Goal: Task Accomplishment & Management: Use online tool/utility

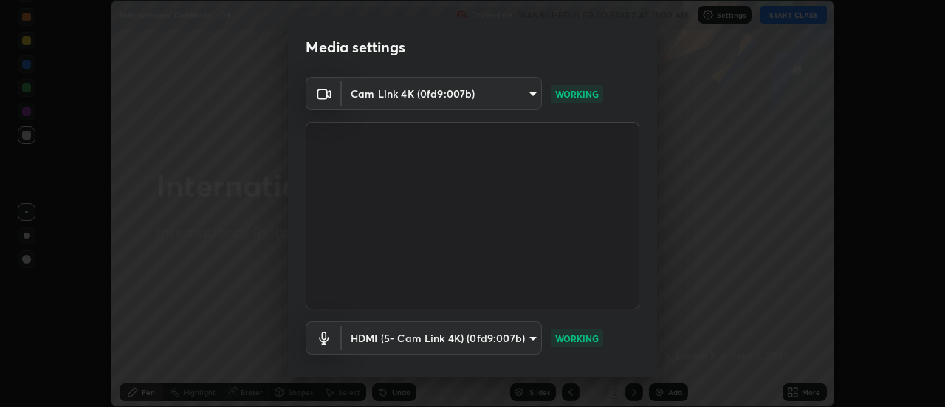
scroll to position [78, 0]
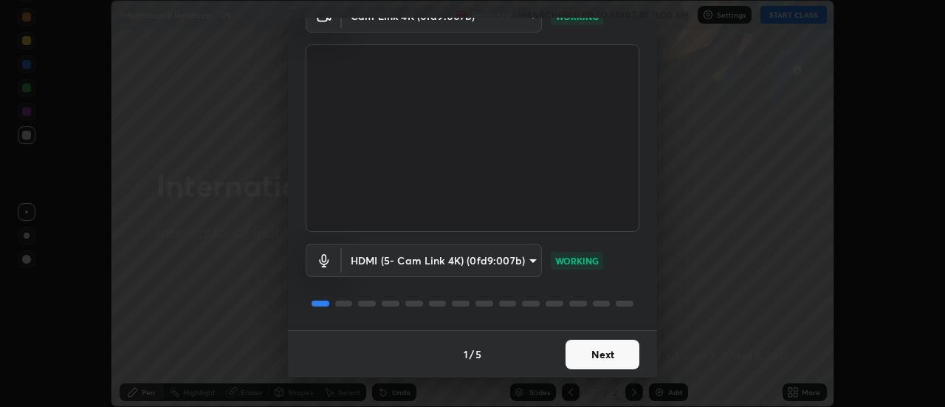
click at [606, 355] on button "Next" at bounding box center [603, 355] width 74 height 30
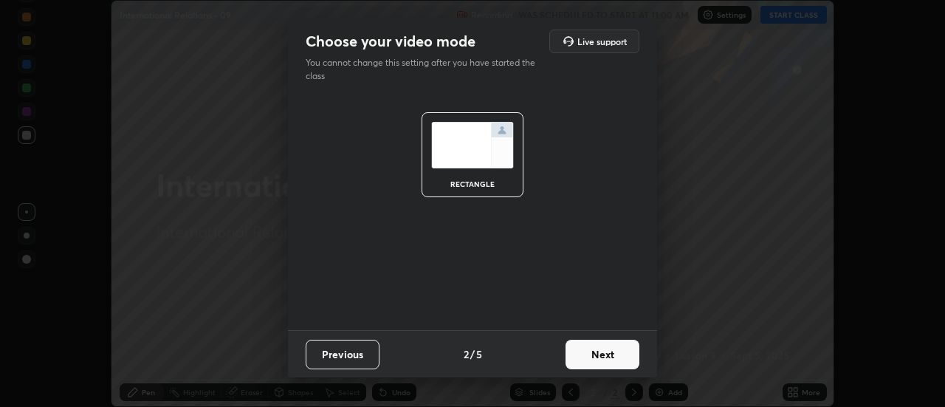
click at [603, 356] on button "Next" at bounding box center [603, 355] width 74 height 30
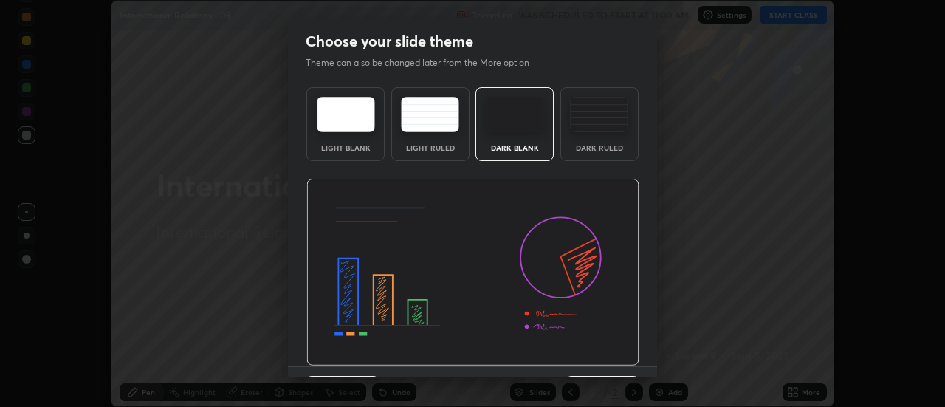
scroll to position [36, 0]
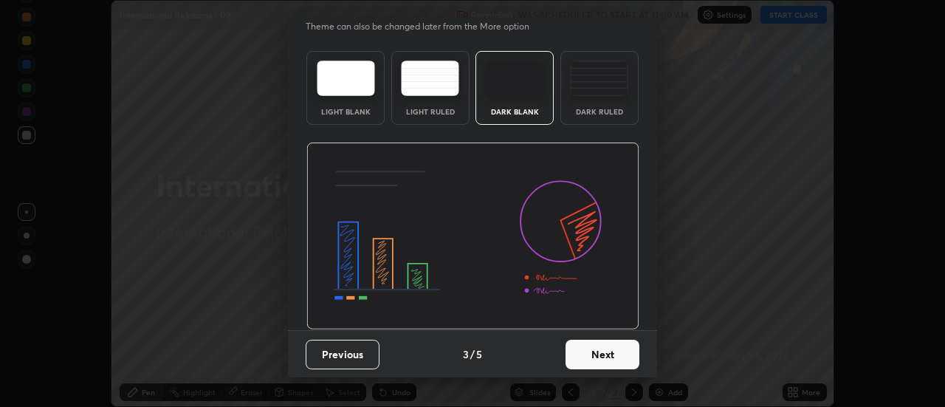
click at [605, 352] on button "Next" at bounding box center [603, 355] width 74 height 30
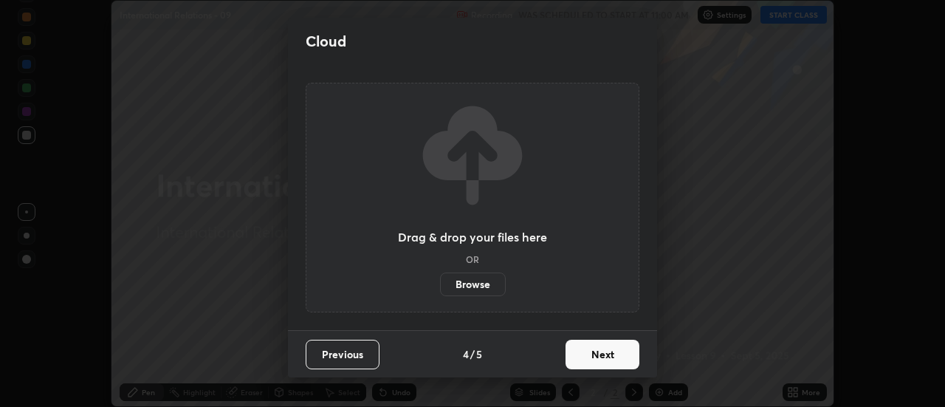
scroll to position [0, 0]
click at [604, 359] on button "Next" at bounding box center [603, 355] width 74 height 30
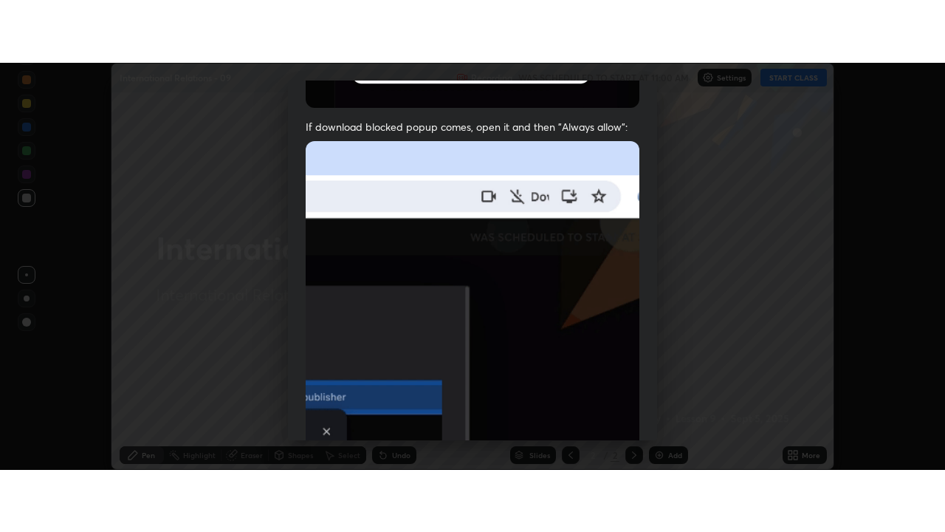
scroll to position [379, 0]
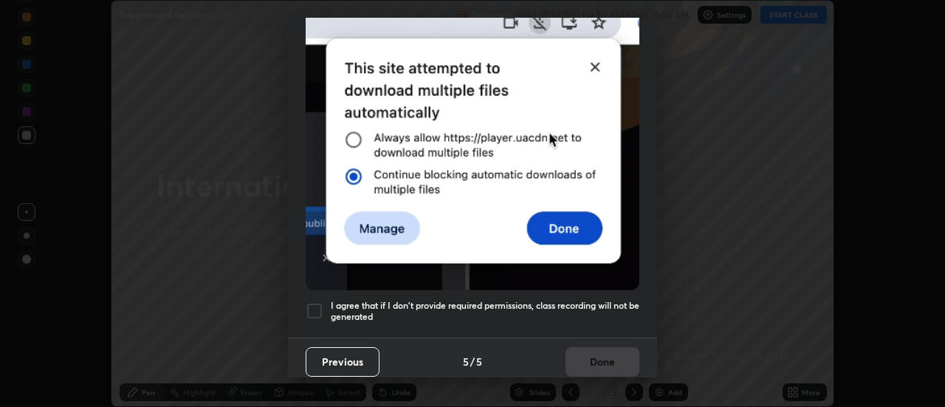
click at [319, 304] on div at bounding box center [315, 311] width 18 height 18
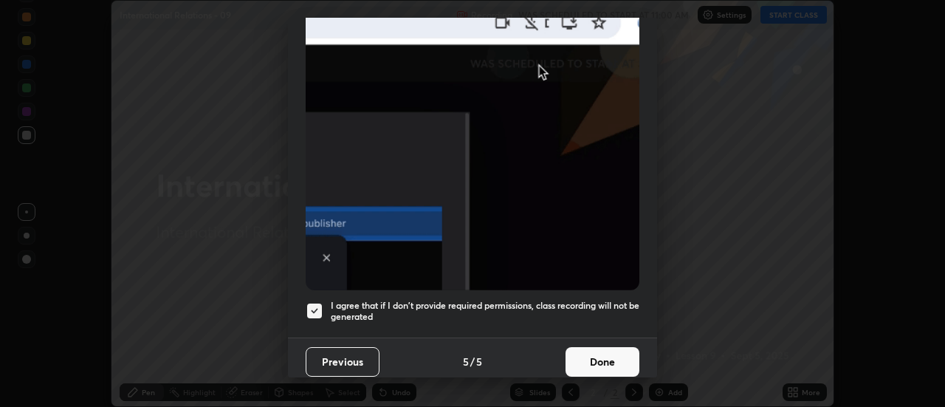
click at [594, 347] on button "Done" at bounding box center [603, 362] width 74 height 30
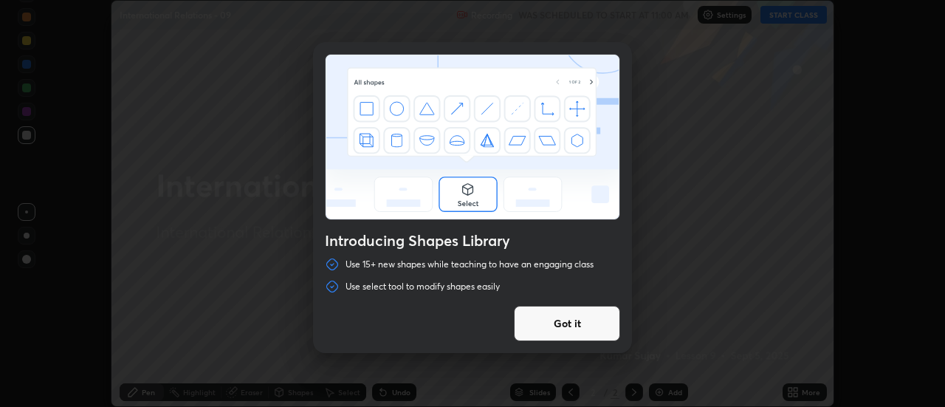
click at [593, 325] on button "Got it" at bounding box center [567, 323] width 106 height 35
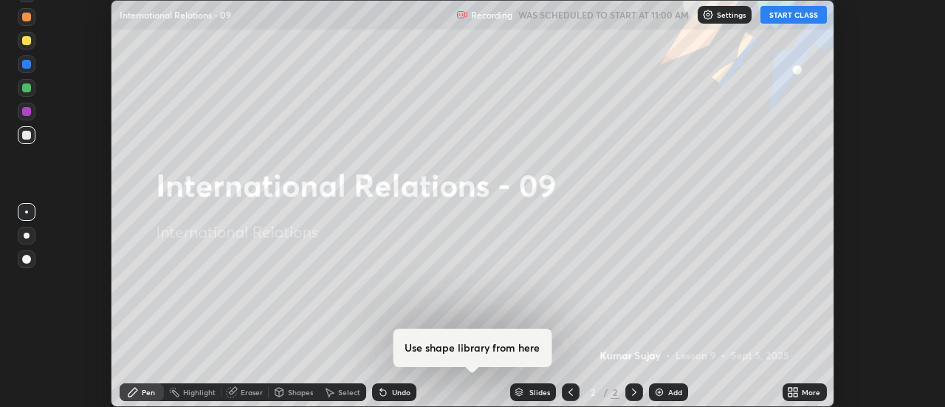
click at [792, 391] on icon at bounding box center [791, 390] width 4 height 4
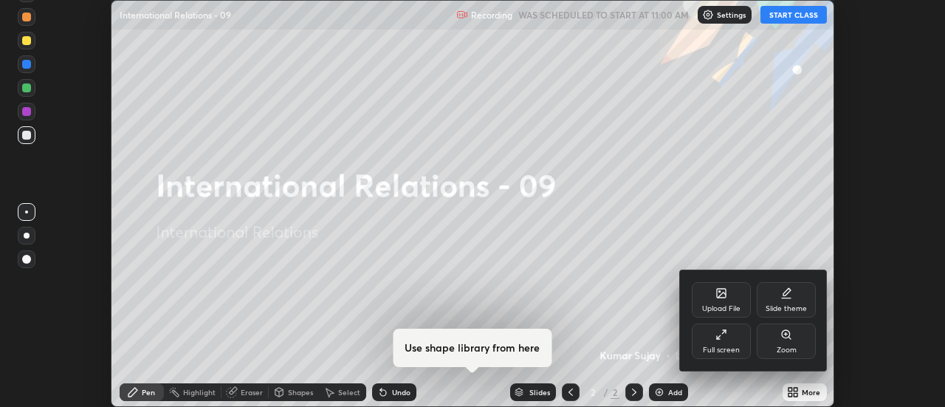
click at [735, 354] on div "Full screen" at bounding box center [721, 349] width 37 height 7
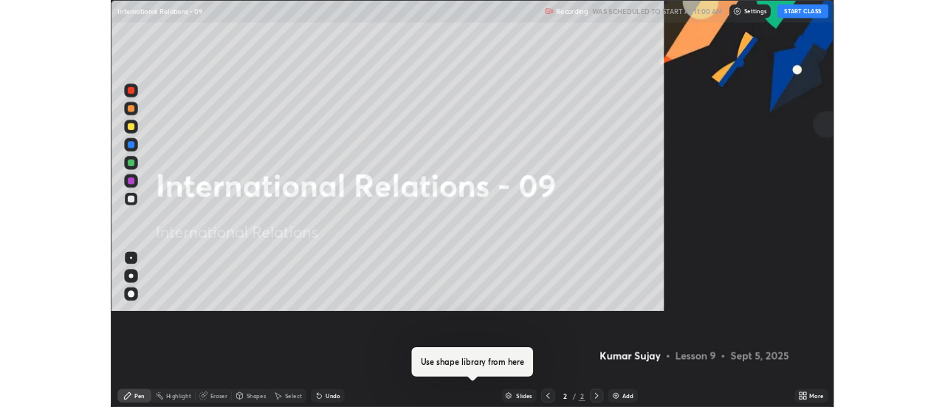
scroll to position [532, 945]
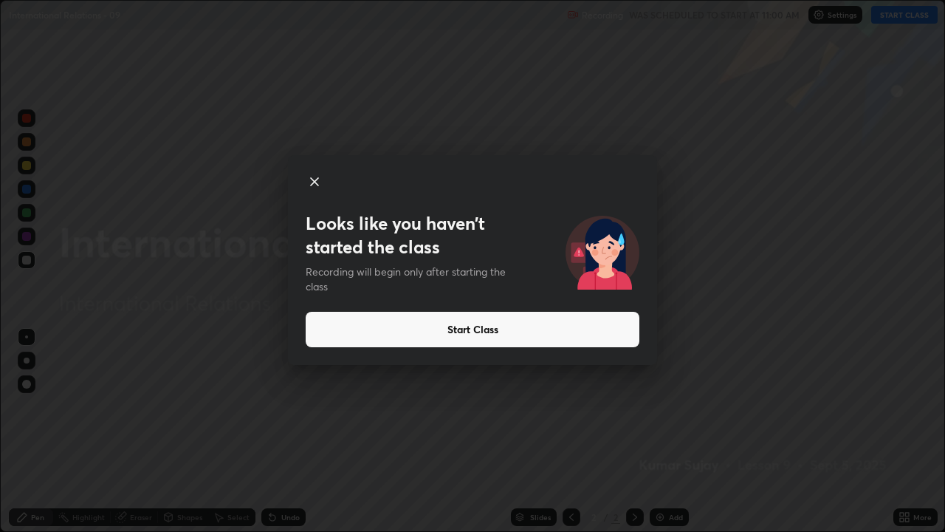
click at [583, 327] on button "Start Class" at bounding box center [473, 329] width 334 height 35
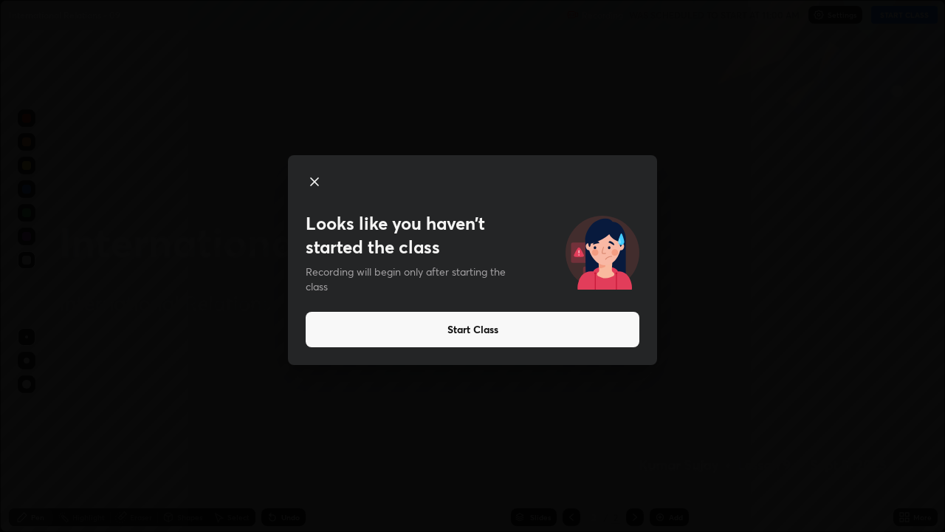
click at [585, 334] on button "Start Class" at bounding box center [473, 329] width 334 height 35
click at [584, 337] on button "Start Class" at bounding box center [473, 329] width 334 height 35
click at [594, 326] on button "Start Class" at bounding box center [473, 329] width 334 height 35
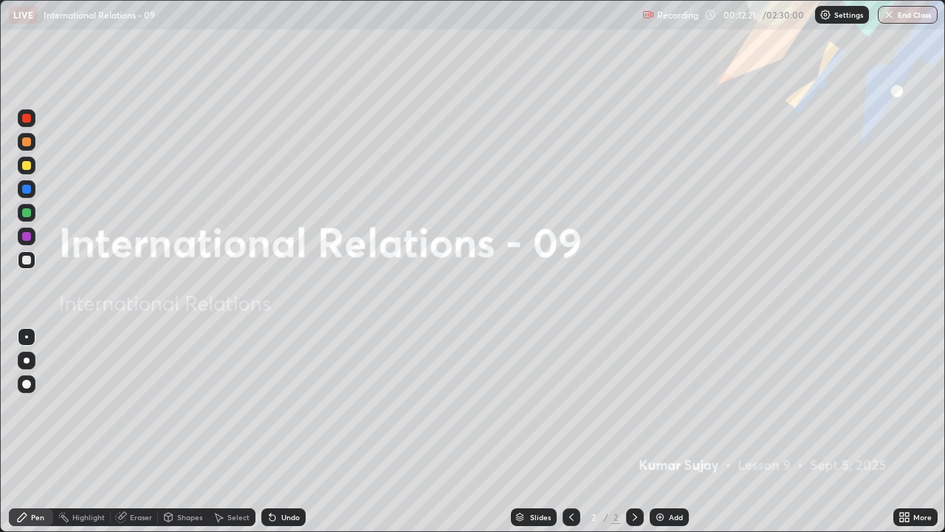
click at [662, 406] on img at bounding box center [660, 517] width 12 height 12
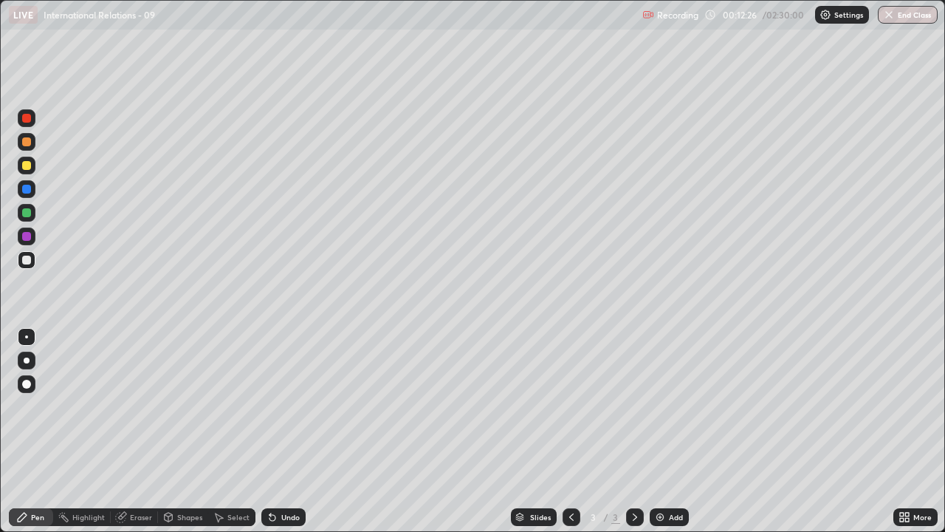
click at [27, 383] on div at bounding box center [26, 384] width 9 height 9
click at [28, 259] on div at bounding box center [26, 259] width 9 height 9
click at [659, 406] on img at bounding box center [660, 517] width 12 height 12
click at [670, 406] on div "Add" at bounding box center [669, 517] width 39 height 18
click at [665, 406] on div "Add" at bounding box center [669, 517] width 39 height 18
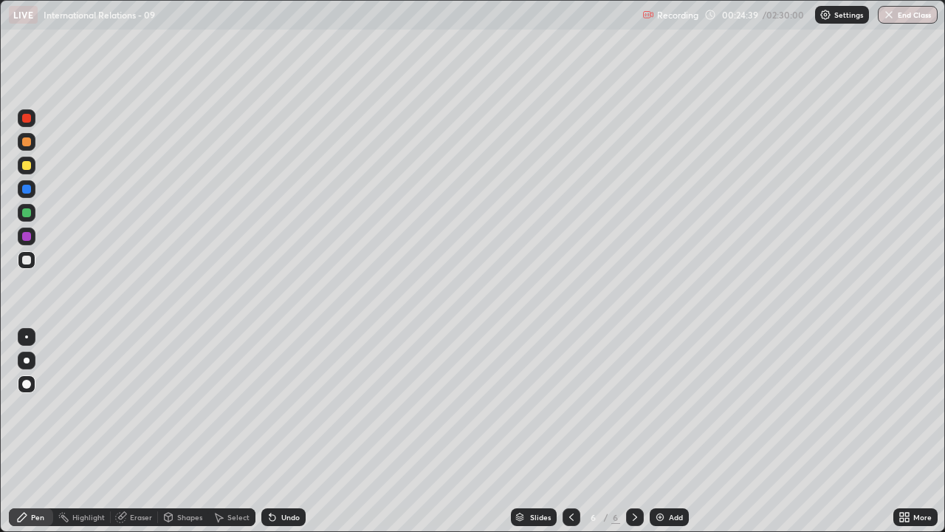
click at [913, 406] on div "More" at bounding box center [922, 516] width 18 height 7
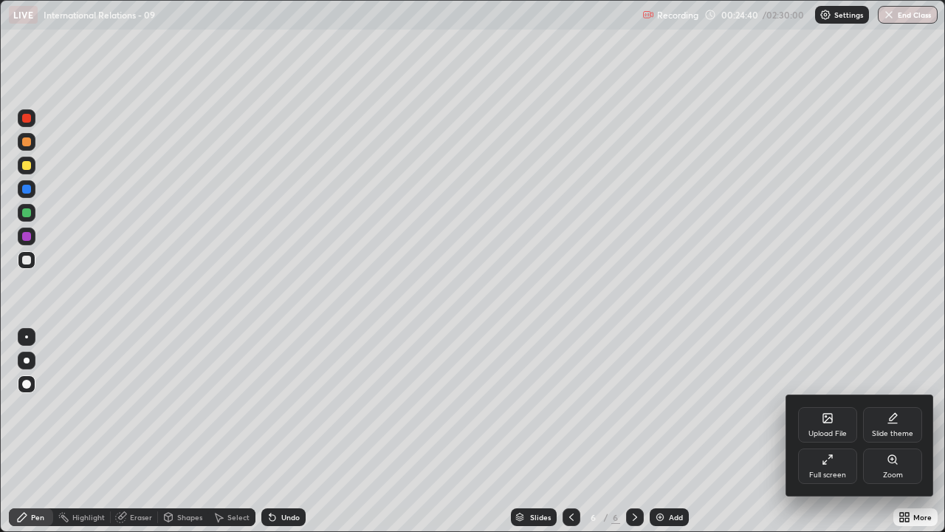
click at [837, 406] on div "Full screen" at bounding box center [827, 474] width 37 height 7
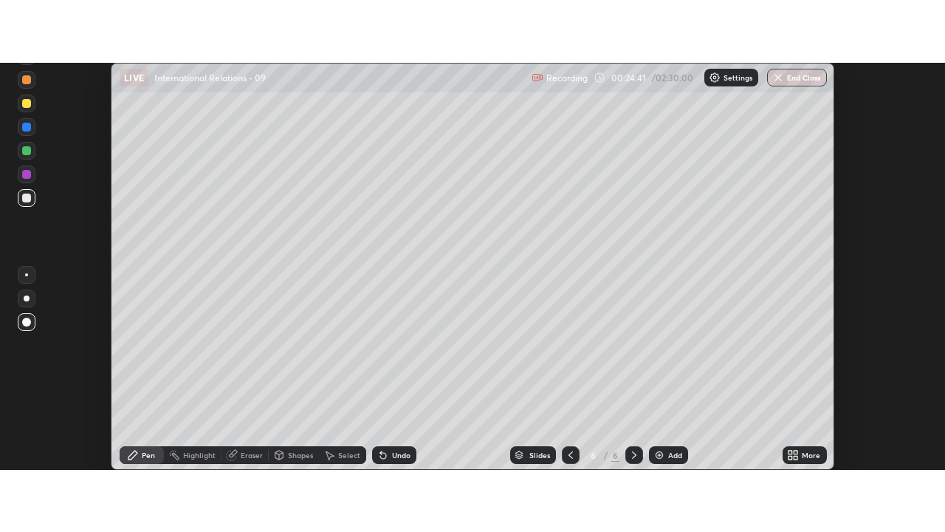
scroll to position [73433, 72895]
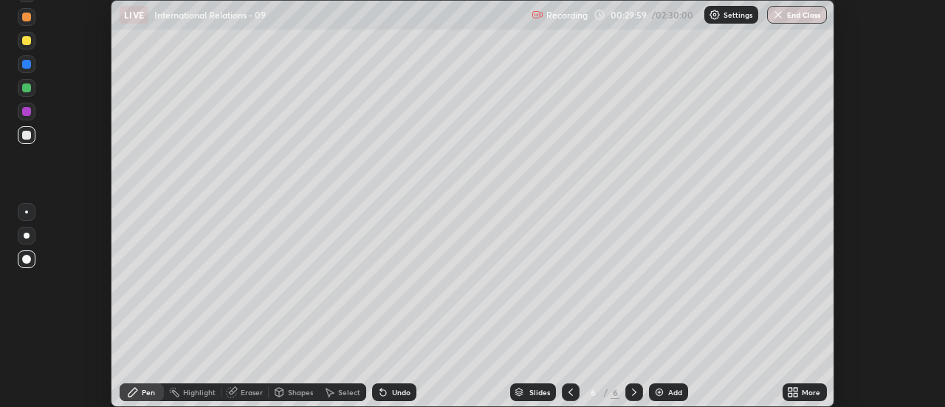
click at [804, 386] on div "More" at bounding box center [805, 392] width 44 height 18
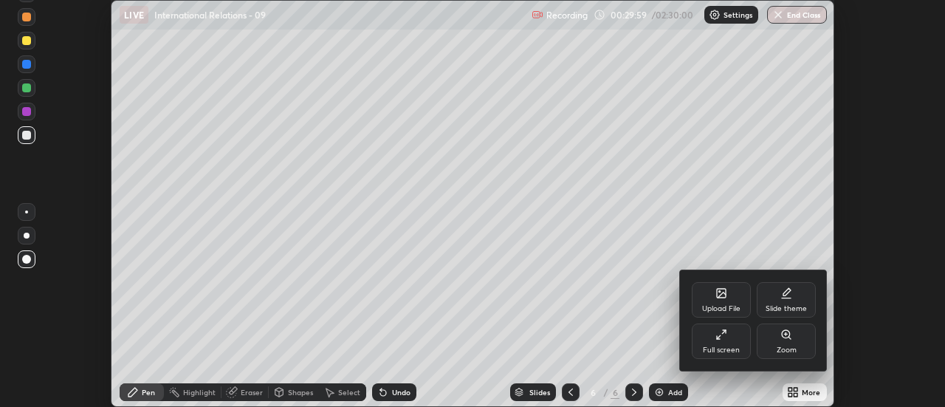
click at [727, 340] on icon at bounding box center [722, 335] width 12 height 12
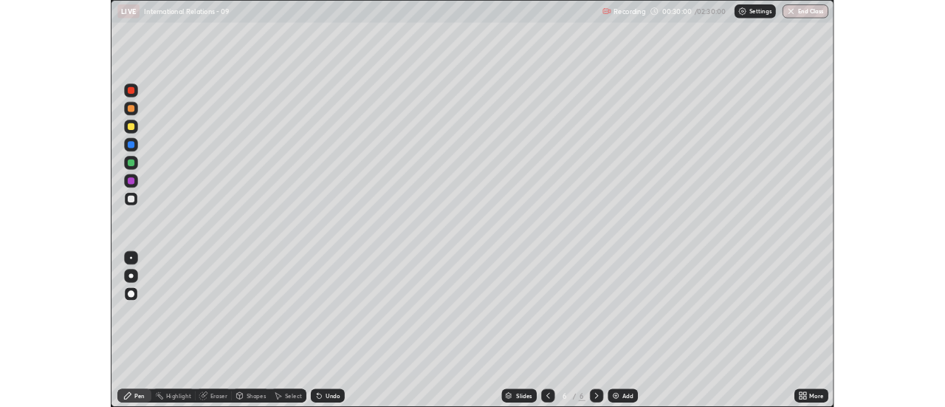
scroll to position [532, 945]
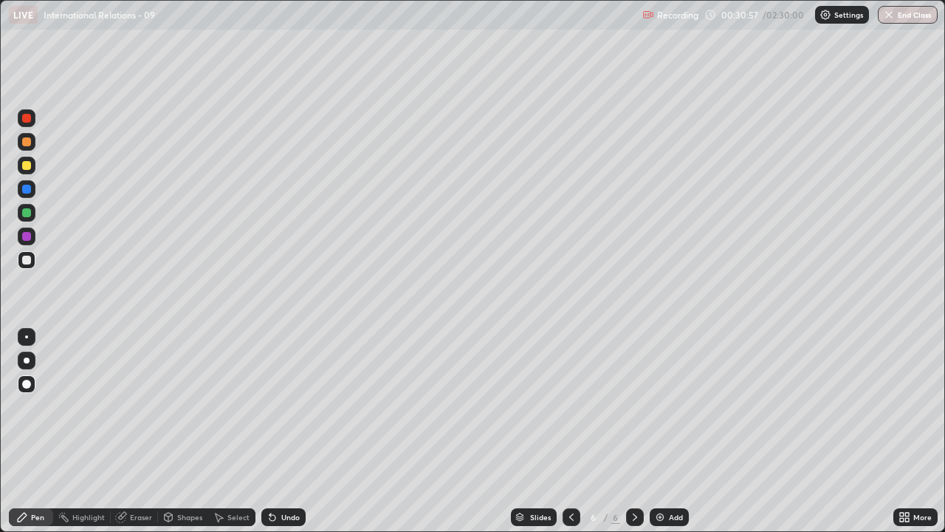
click at [907, 406] on icon at bounding box center [905, 517] width 12 height 12
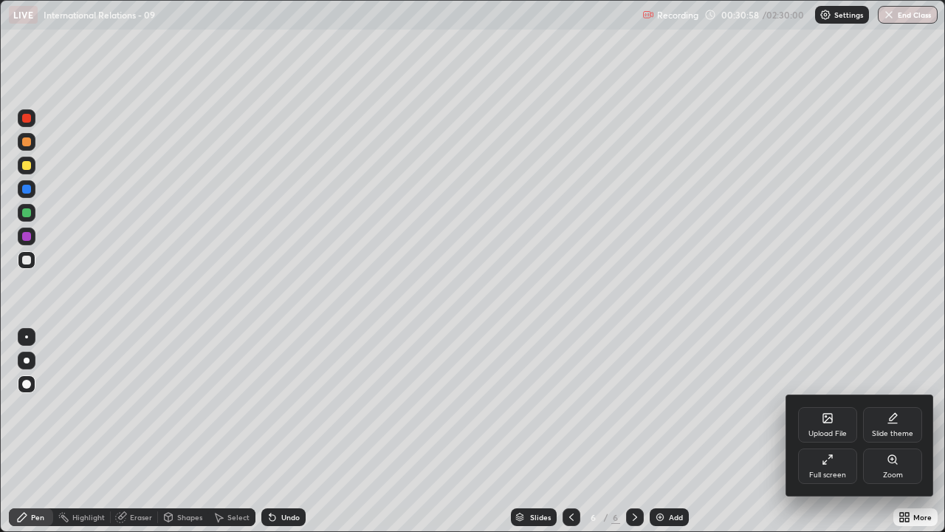
click at [668, 406] on div at bounding box center [472, 266] width 945 height 532
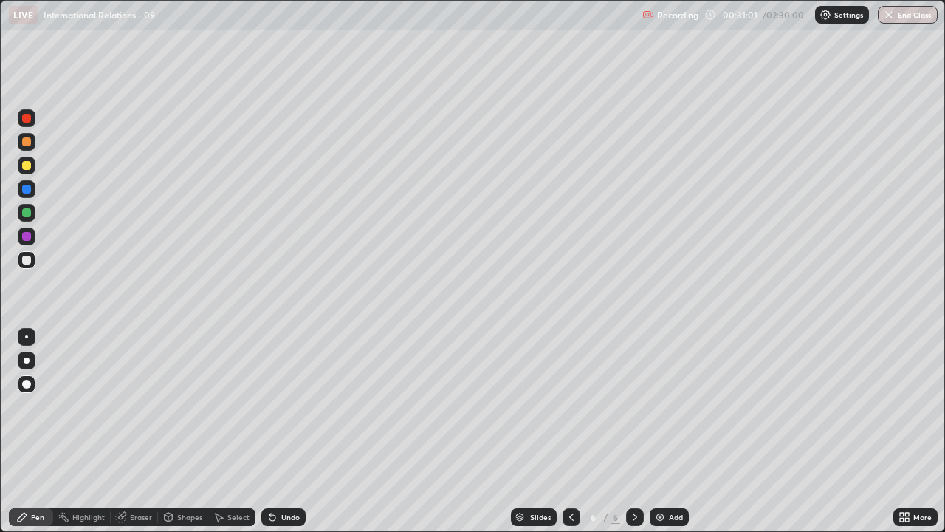
click at [670, 406] on div "Add" at bounding box center [676, 516] width 14 height 7
click at [666, 406] on div "Add" at bounding box center [669, 517] width 39 height 18
click at [914, 406] on div "More" at bounding box center [922, 516] width 18 height 7
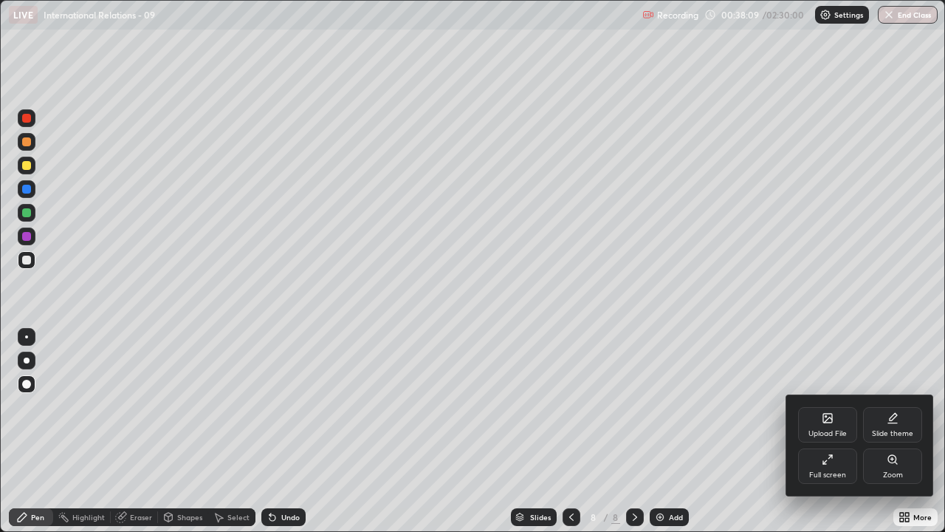
click at [830, 406] on div "Full screen" at bounding box center [827, 474] width 37 height 7
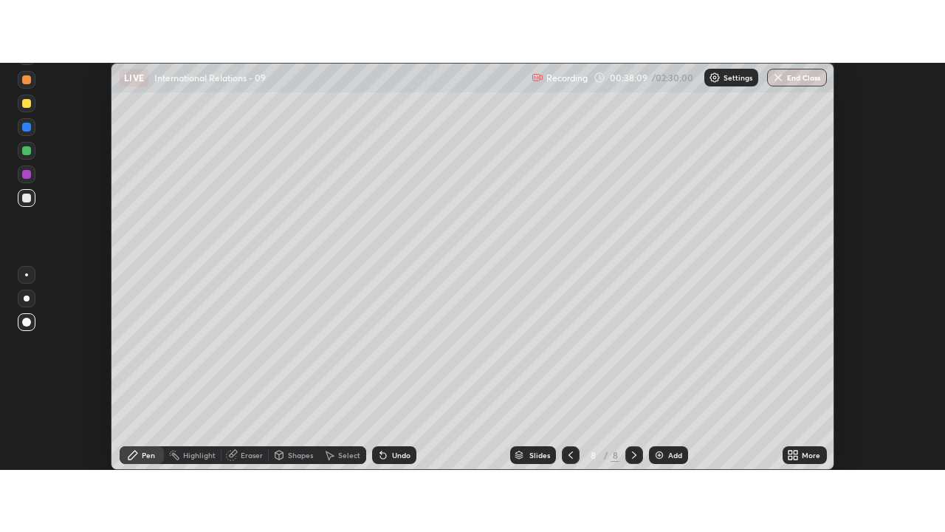
scroll to position [73433, 72895]
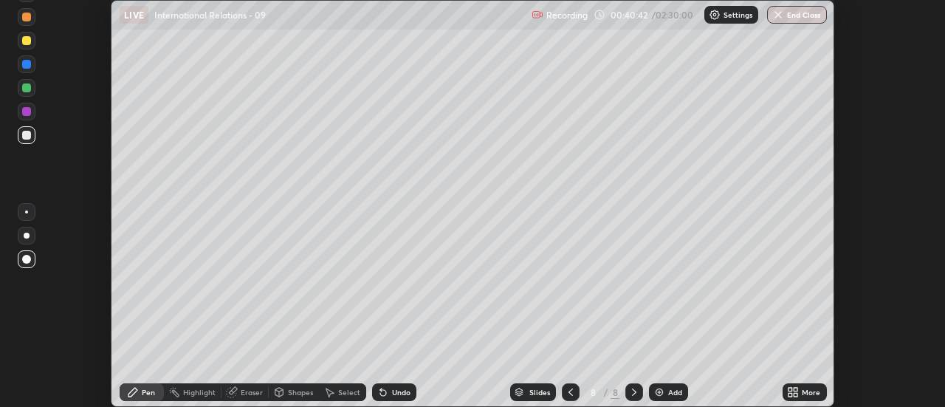
click at [791, 389] on icon at bounding box center [791, 390] width 4 height 4
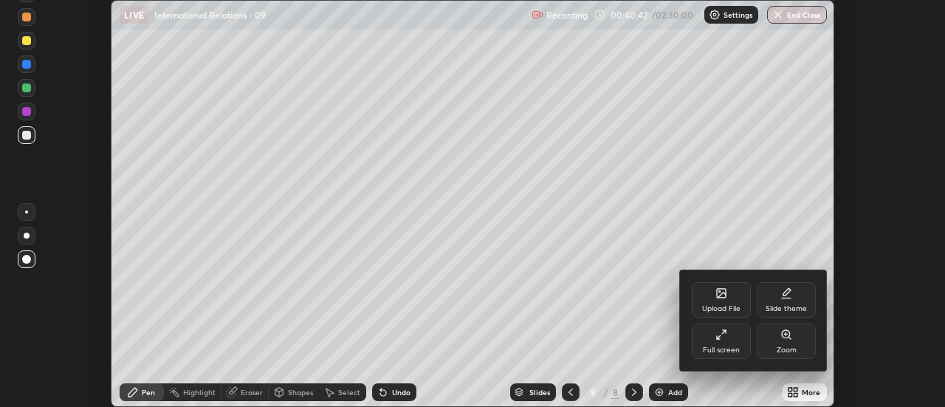
click at [739, 344] on div "Full screen" at bounding box center [721, 340] width 59 height 35
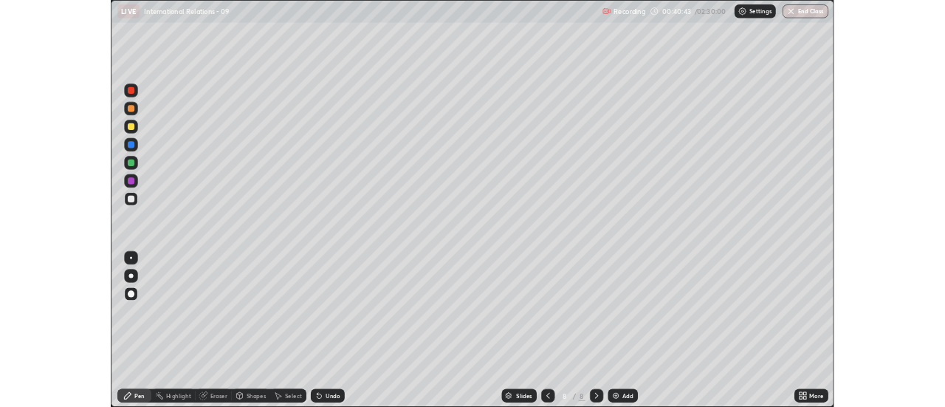
scroll to position [532, 945]
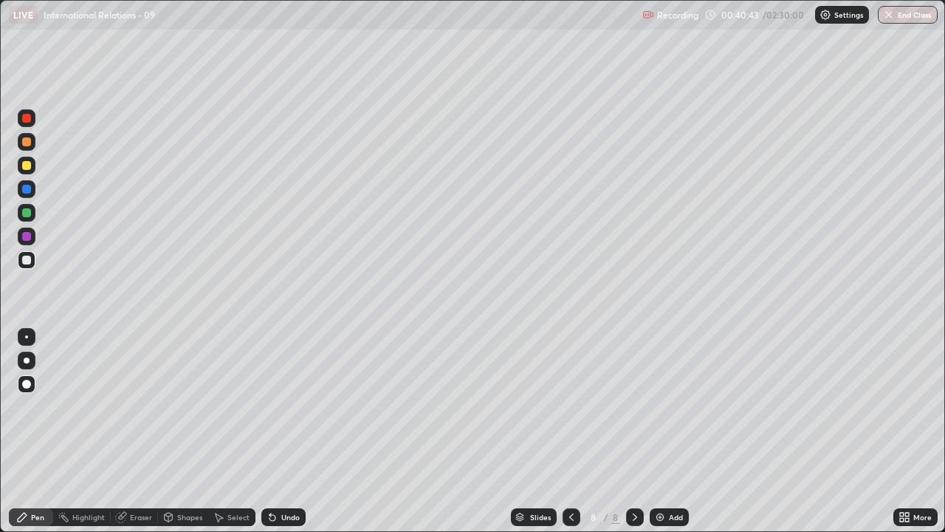
click at [670, 406] on div "Add" at bounding box center [676, 516] width 14 height 7
click at [0, 306] on div "Setting up your live class" at bounding box center [472, 266] width 945 height 532
click at [132, 406] on div "Eraser" at bounding box center [141, 516] width 22 height 7
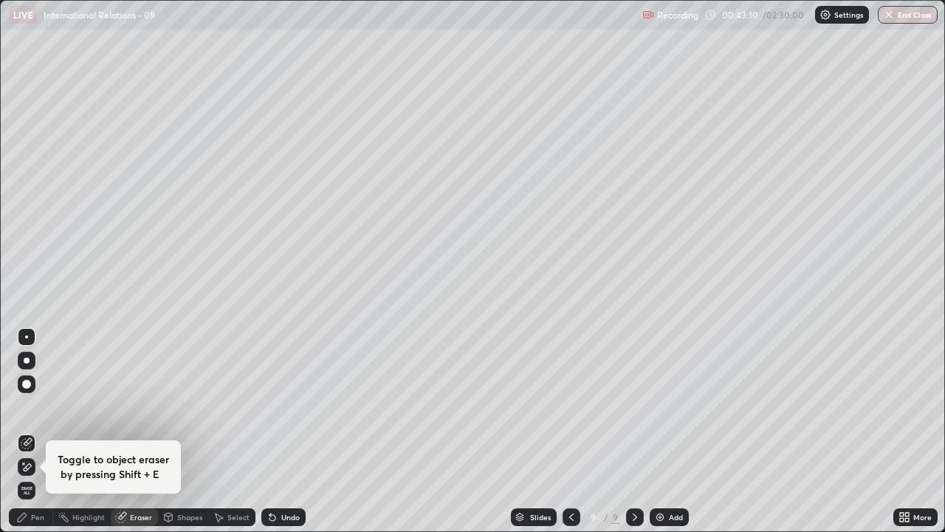
click at [46, 406] on div "Pen" at bounding box center [31, 517] width 44 height 18
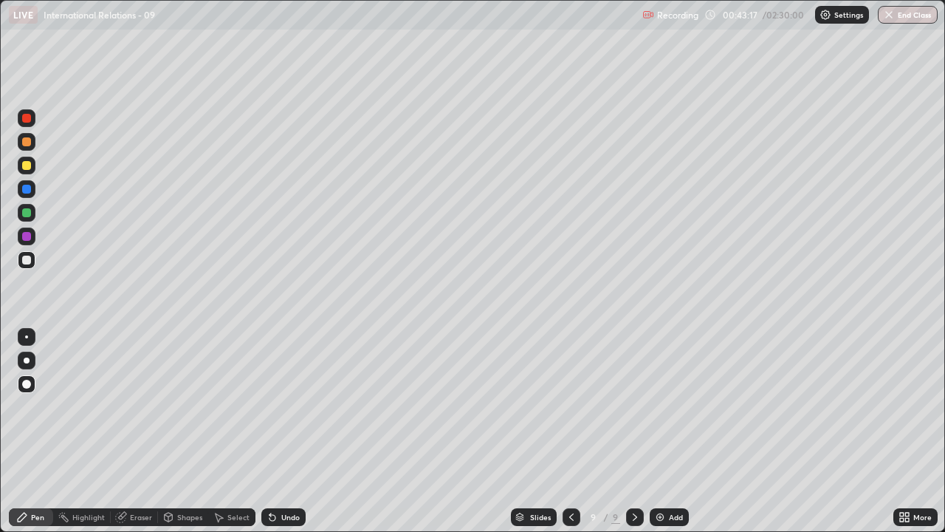
click at [148, 406] on div "Eraser" at bounding box center [141, 516] width 22 height 7
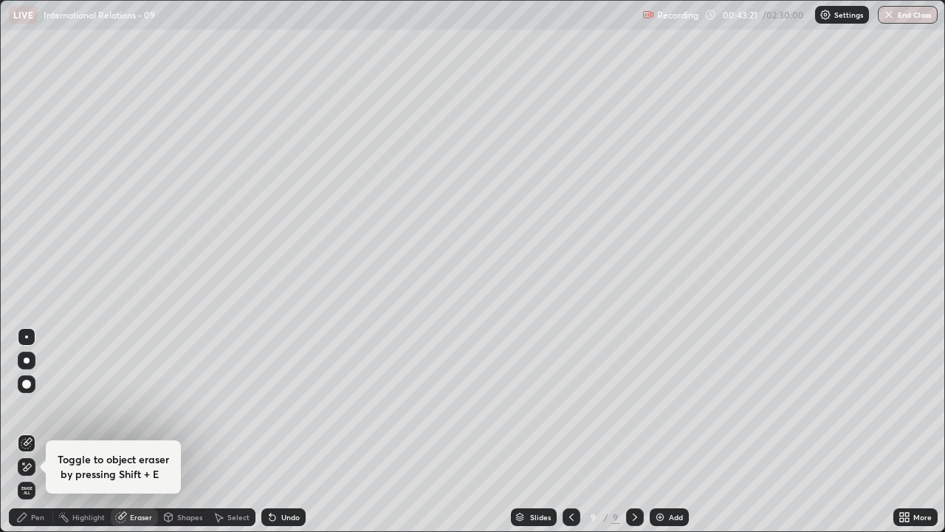
click at [38, 406] on div "Pen" at bounding box center [37, 516] width 13 height 7
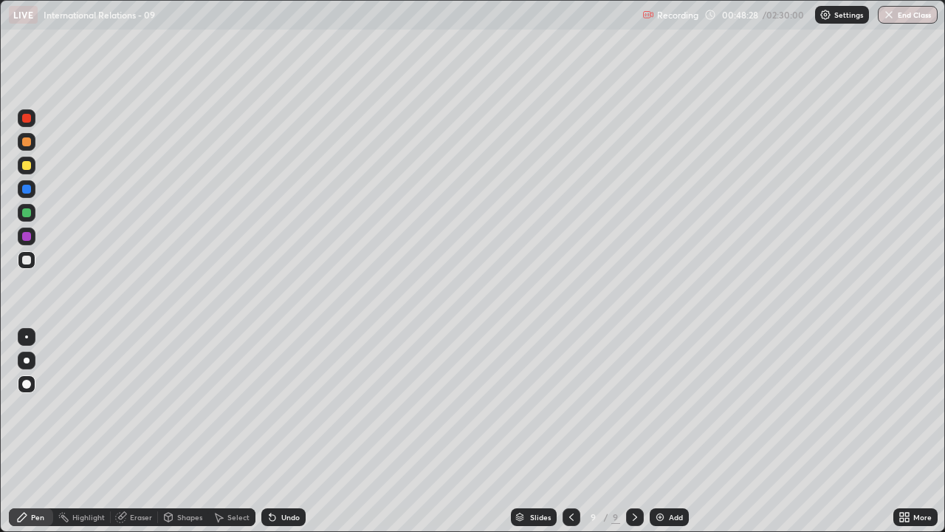
click at [669, 406] on div "Add" at bounding box center [676, 516] width 14 height 7
click at [913, 406] on div "More" at bounding box center [915, 517] width 44 height 18
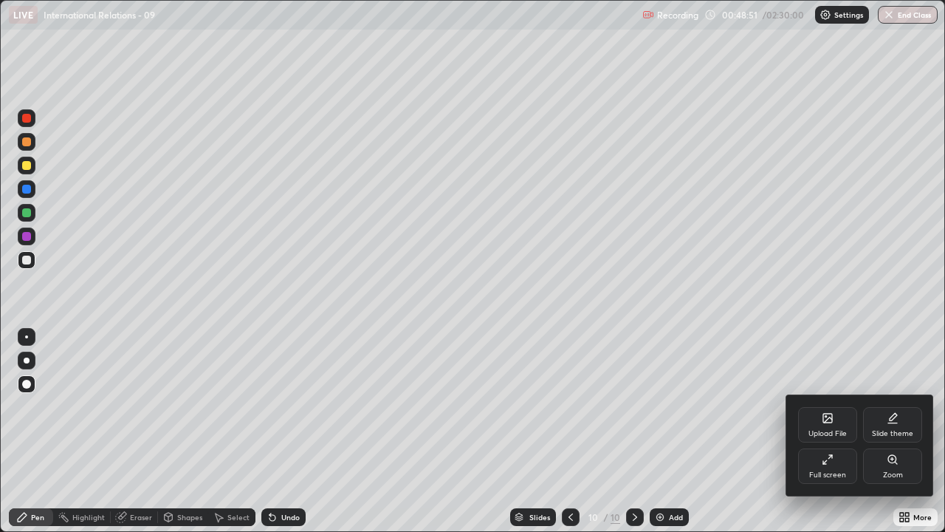
click at [814, 406] on div "Full screen" at bounding box center [827, 474] width 37 height 7
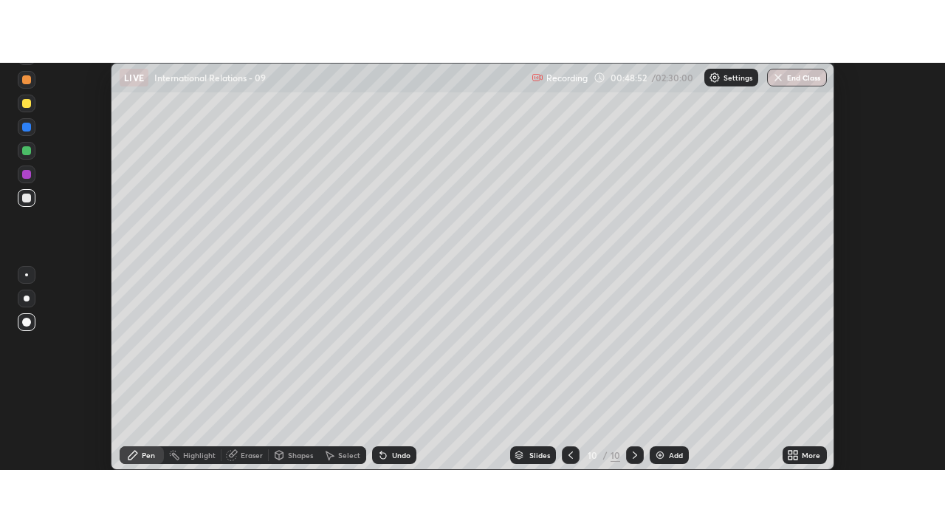
scroll to position [73433, 72895]
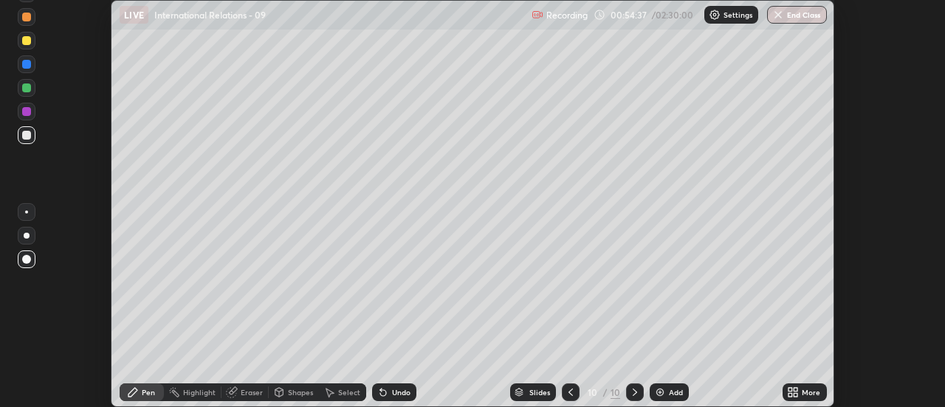
click at [797, 391] on icon at bounding box center [797, 390] width 4 height 4
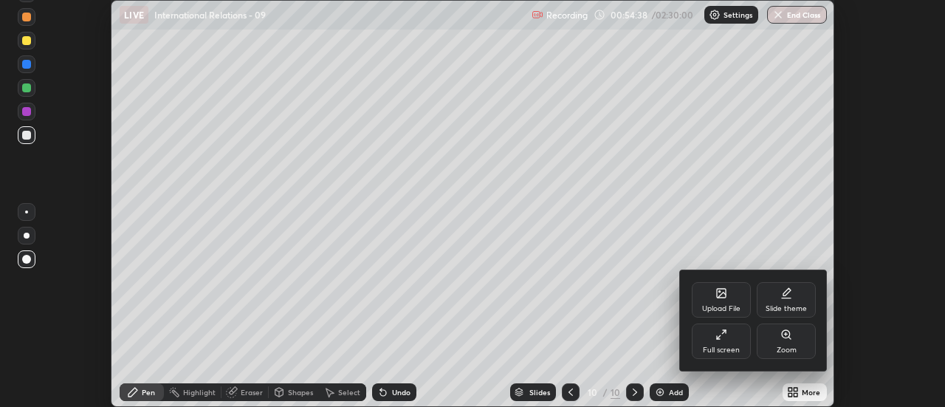
click at [734, 342] on div "Full screen" at bounding box center [721, 340] width 59 height 35
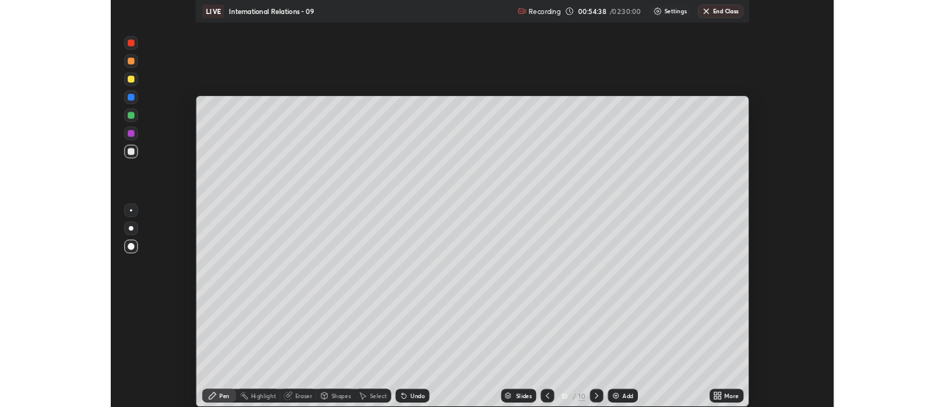
scroll to position [532, 945]
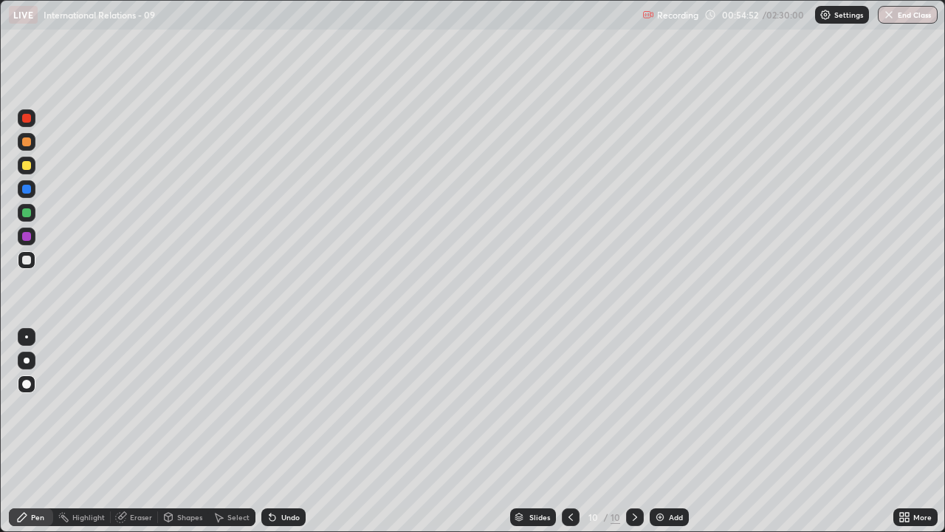
click at [572, 406] on icon at bounding box center [571, 517] width 12 height 12
click at [651, 406] on div "Add" at bounding box center [669, 517] width 39 height 18
click at [576, 406] on div at bounding box center [572, 517] width 18 height 18
click at [570, 406] on icon at bounding box center [572, 517] width 12 height 12
click at [912, 406] on div "More" at bounding box center [915, 517] width 44 height 18
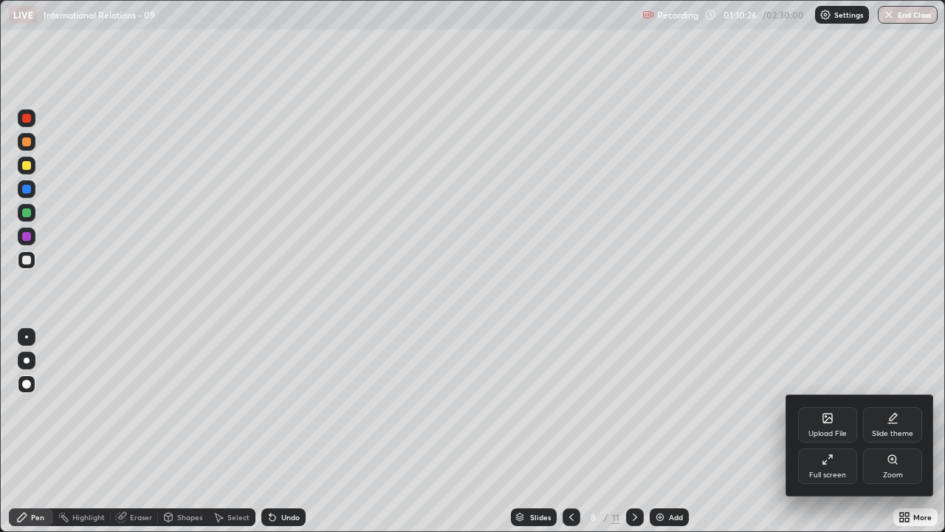
click at [834, 406] on div "Full screen" at bounding box center [827, 465] width 59 height 35
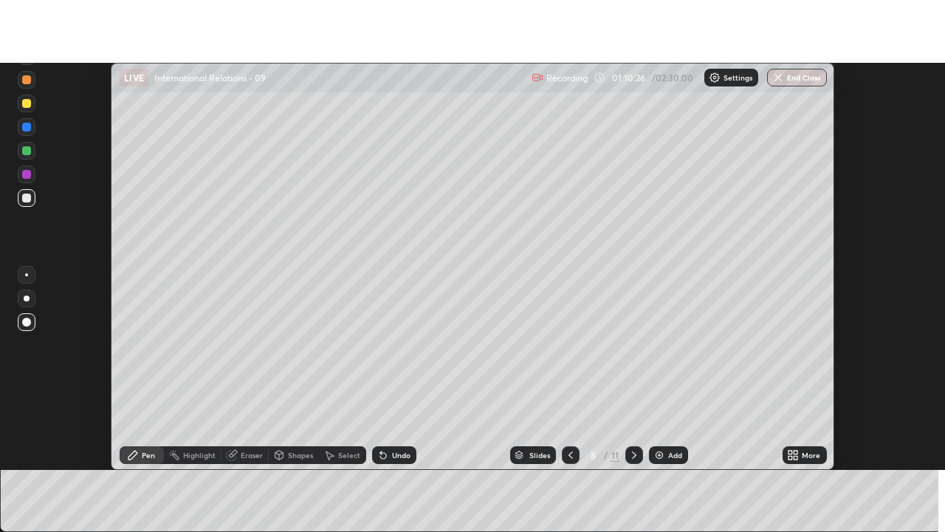
scroll to position [73433, 72895]
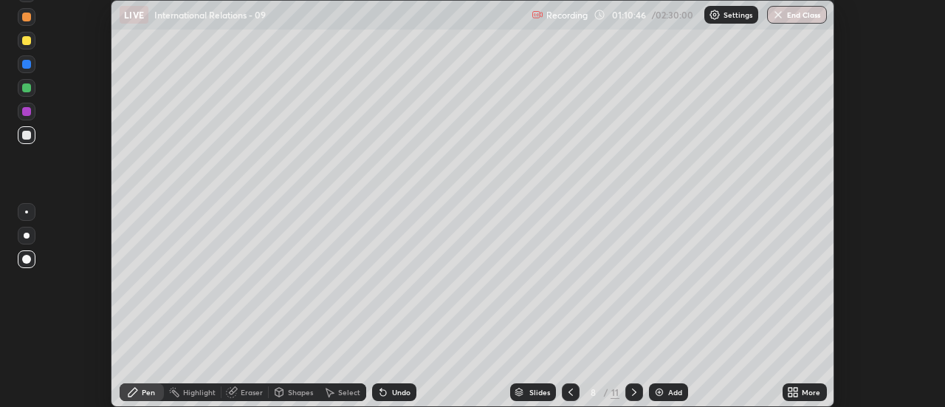
click at [801, 391] on div "More" at bounding box center [805, 392] width 44 height 18
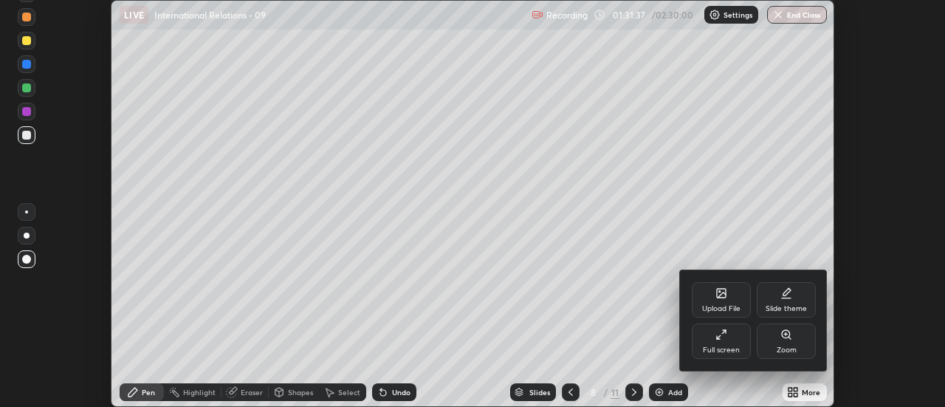
click at [724, 332] on icon at bounding box center [724, 332] width 4 height 4
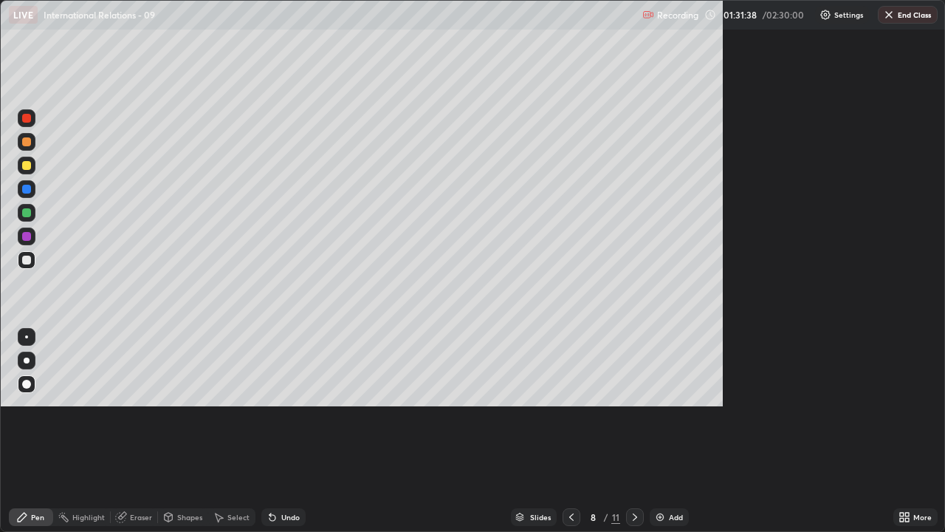
scroll to position [532, 945]
